Goal: Find specific page/section: Find specific page/section

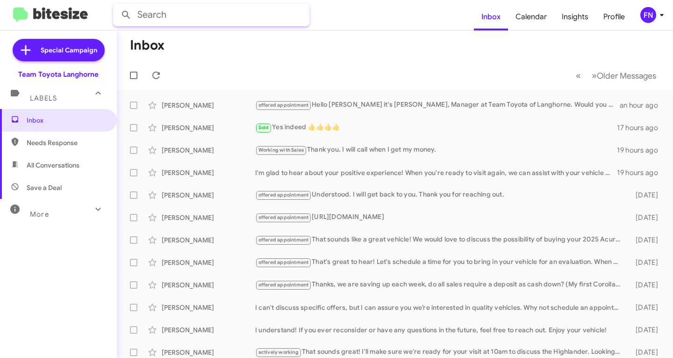
click at [182, 25] on input "text" at bounding box center [211, 15] width 196 height 22
type input "khal"
click at [117, 6] on button at bounding box center [126, 15] width 19 height 19
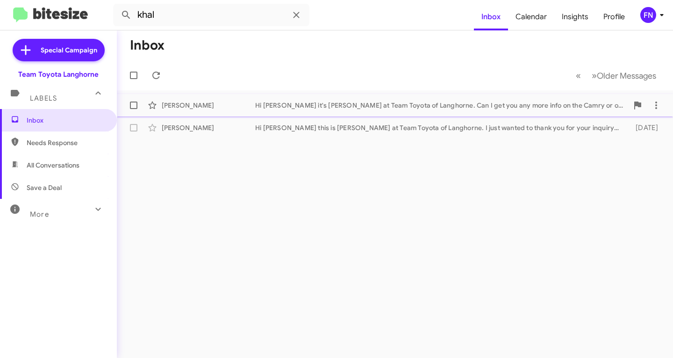
click at [204, 108] on div "[PERSON_NAME]" at bounding box center [209, 105] width 94 height 9
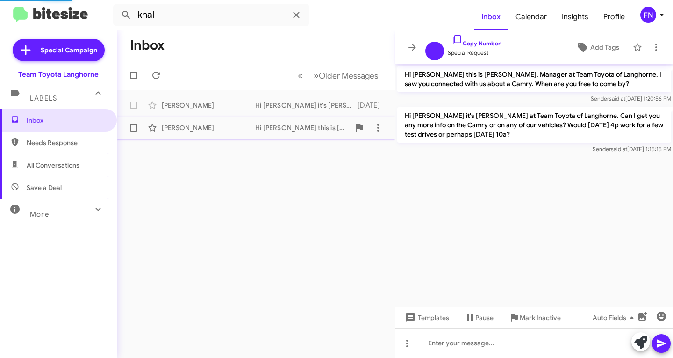
click at [199, 133] on div "[PERSON_NAME] Hi [PERSON_NAME] this is [PERSON_NAME] at Team Toyota of Langhorn…" at bounding box center [255, 127] width 263 height 19
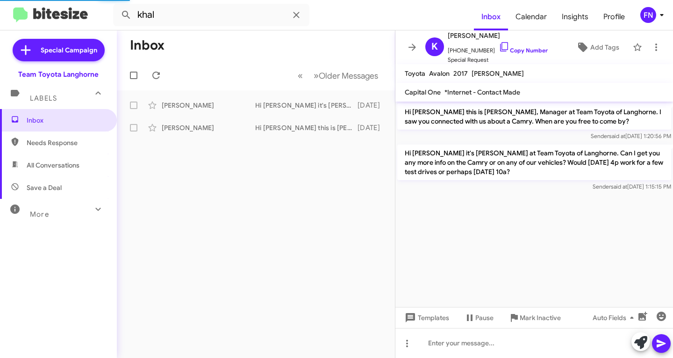
scroll to position [1020, 0]
